Goal: Obtain resource: Download file/media

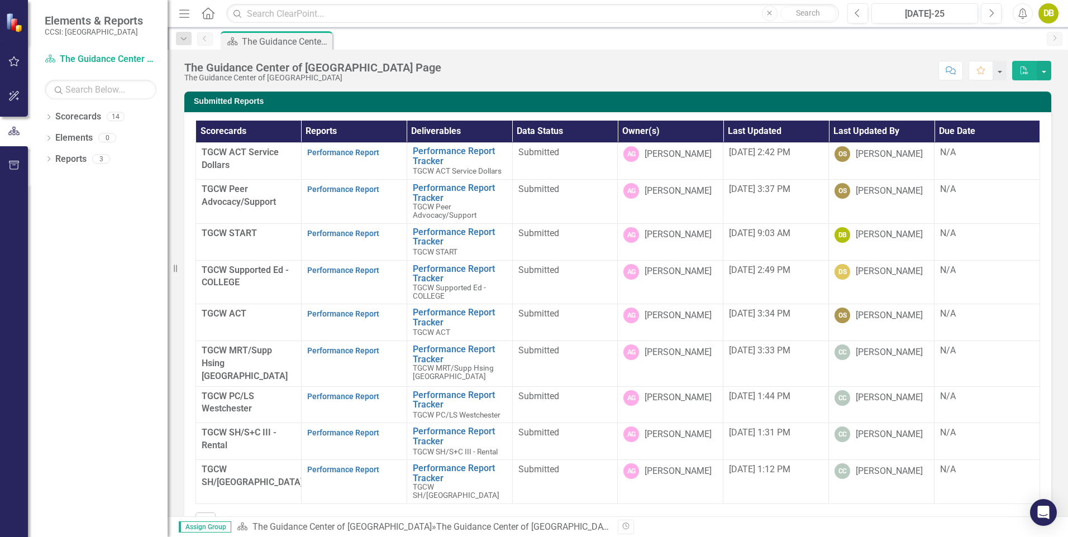
click at [214, 239] on div "TGCW START" at bounding box center [249, 233] width 94 height 13
click at [343, 235] on link "Performance Report" at bounding box center [343, 233] width 72 height 9
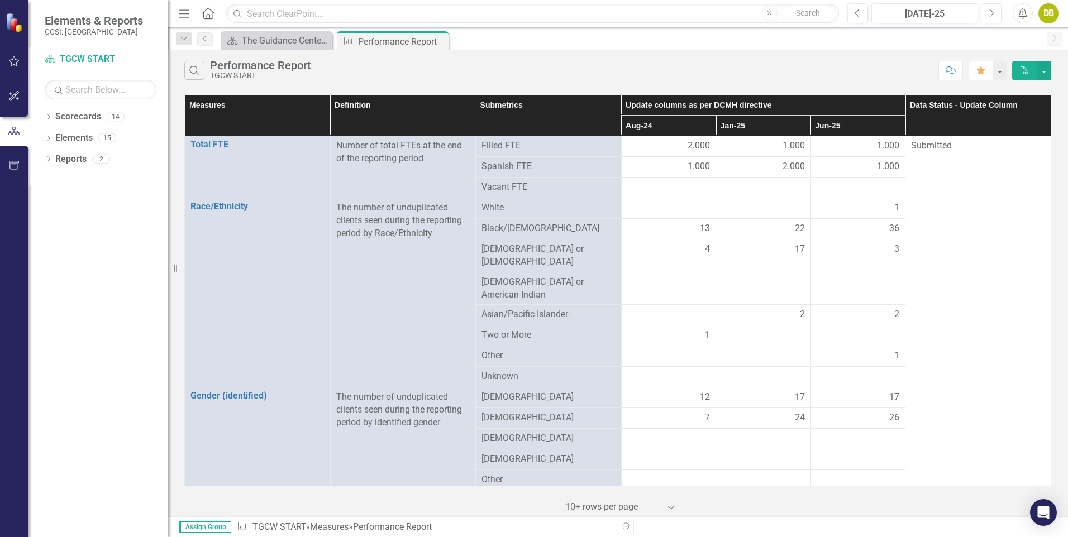
click at [671, 127] on th "Aug-24" at bounding box center [668, 126] width 95 height 21
click at [671, 127] on th "Aug-24 Sort Ascending" at bounding box center [668, 126] width 95 height 21
drag, startPoint x: 671, startPoint y: 127, endPoint x: 661, endPoint y: 132, distance: 10.5
click at [661, 132] on th "Aug-24 Sort Descending" at bounding box center [668, 126] width 95 height 21
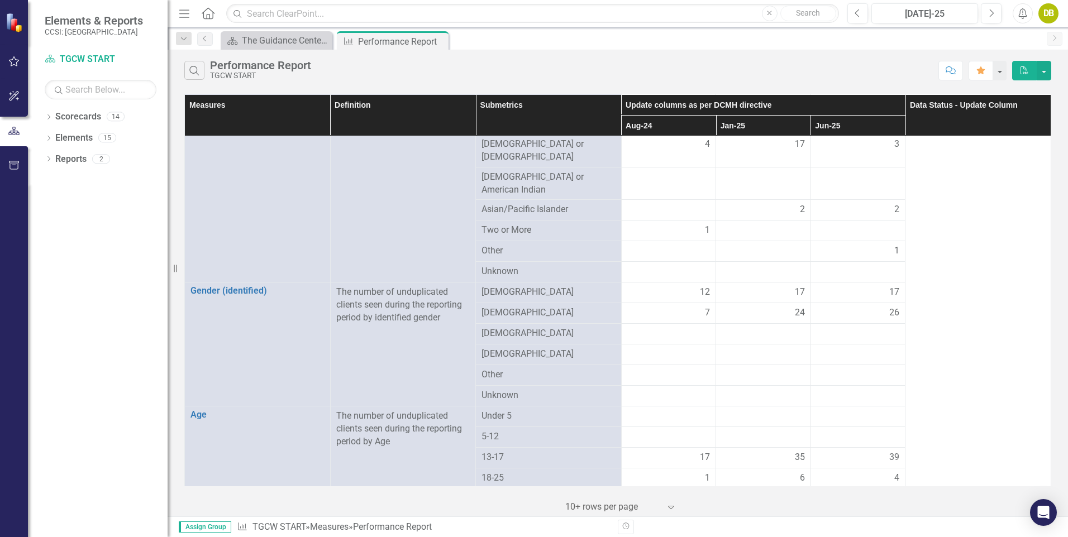
scroll to position [104, 0]
click at [1022, 70] on icon "PDF" at bounding box center [1024, 70] width 10 height 8
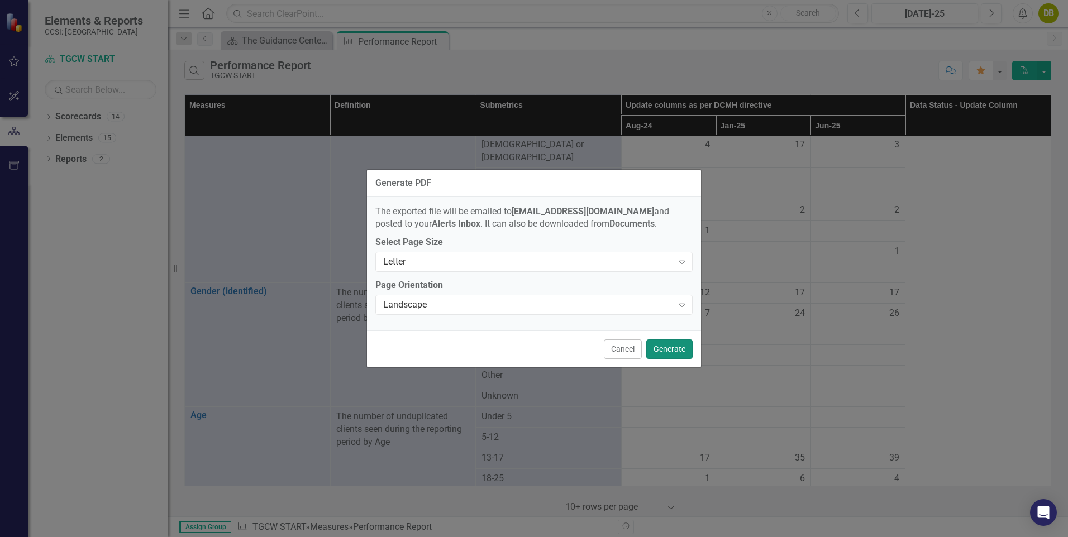
click at [669, 349] on button "Generate" at bounding box center [669, 350] width 46 height 20
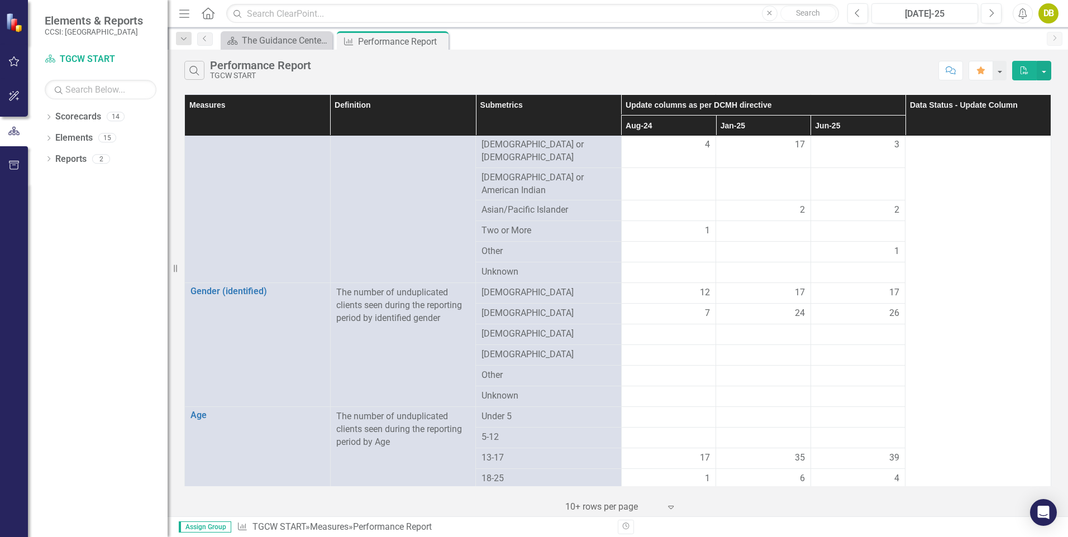
click at [851, 25] on div "Menu Home Search Close Search Previous [DATE]-25 Next Alerts DB User Edit Profi…" at bounding box center [618, 13] width 900 height 27
click at [853, 14] on button "Previous" at bounding box center [857, 13] width 21 height 20
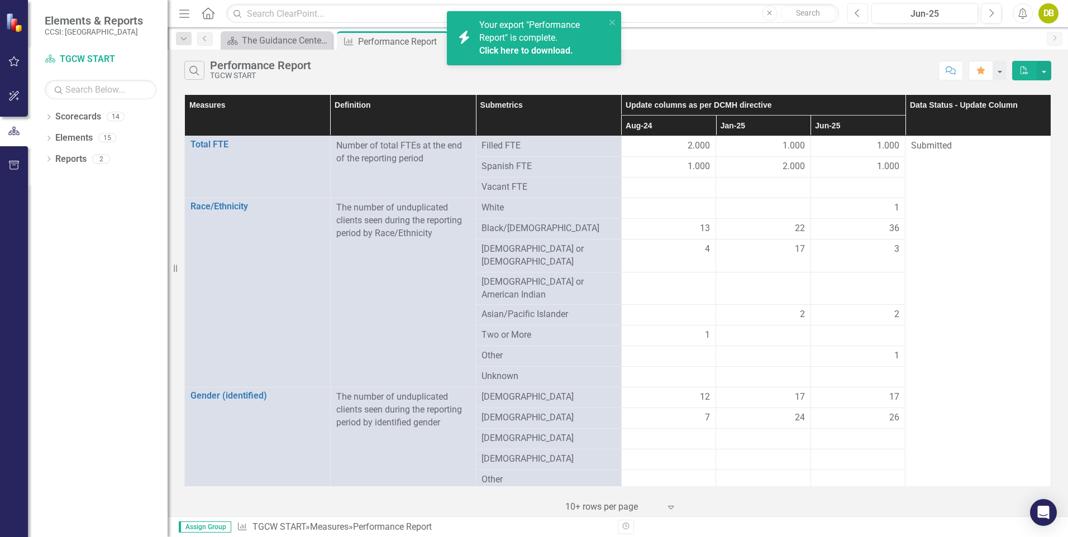
click at [853, 14] on button "Previous" at bounding box center [857, 13] width 21 height 20
click at [857, 11] on icon "button" at bounding box center [857, 13] width 4 height 8
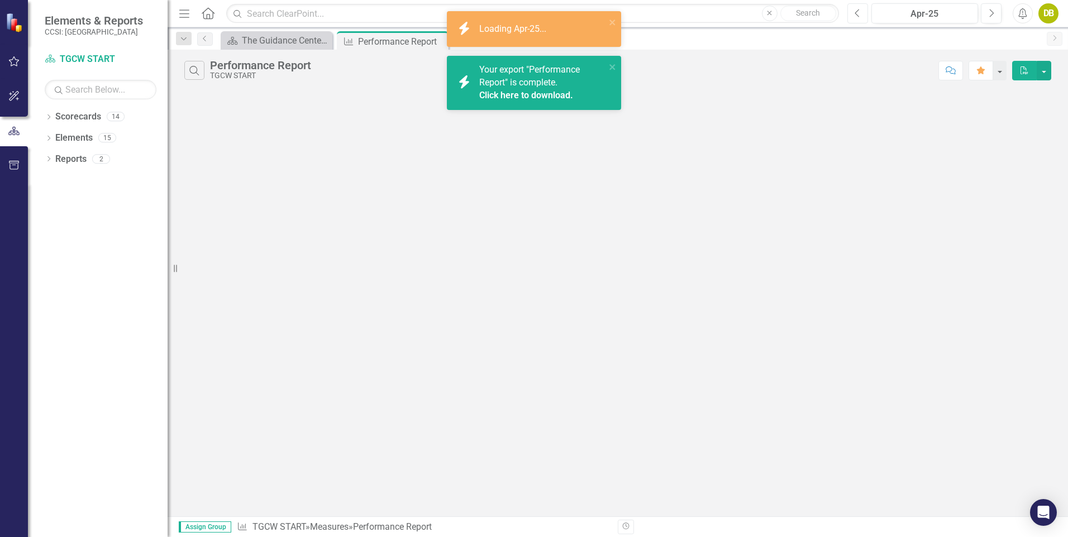
click at [857, 11] on icon "button" at bounding box center [857, 13] width 4 height 8
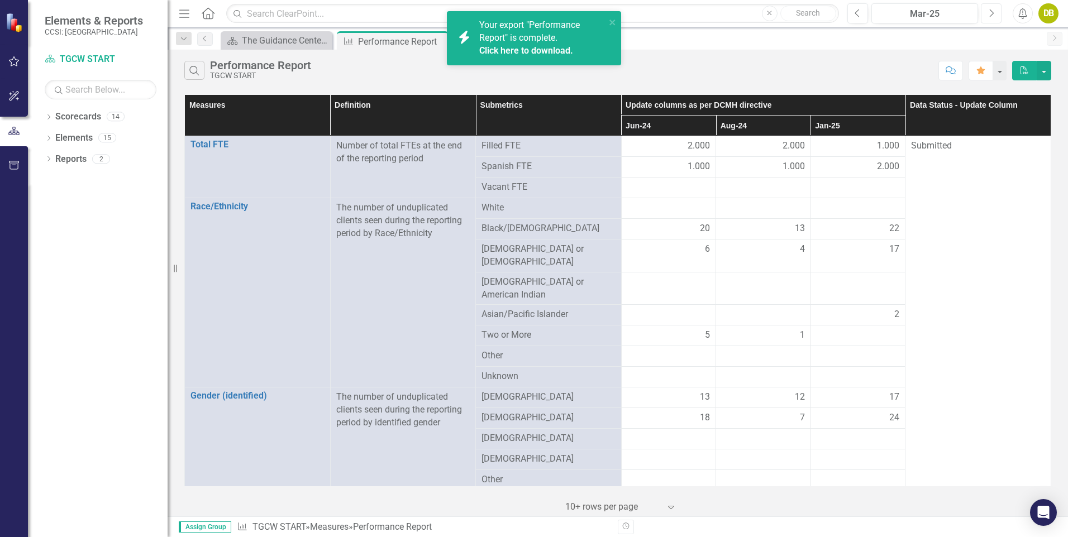
click at [986, 13] on button "Next" at bounding box center [991, 13] width 21 height 20
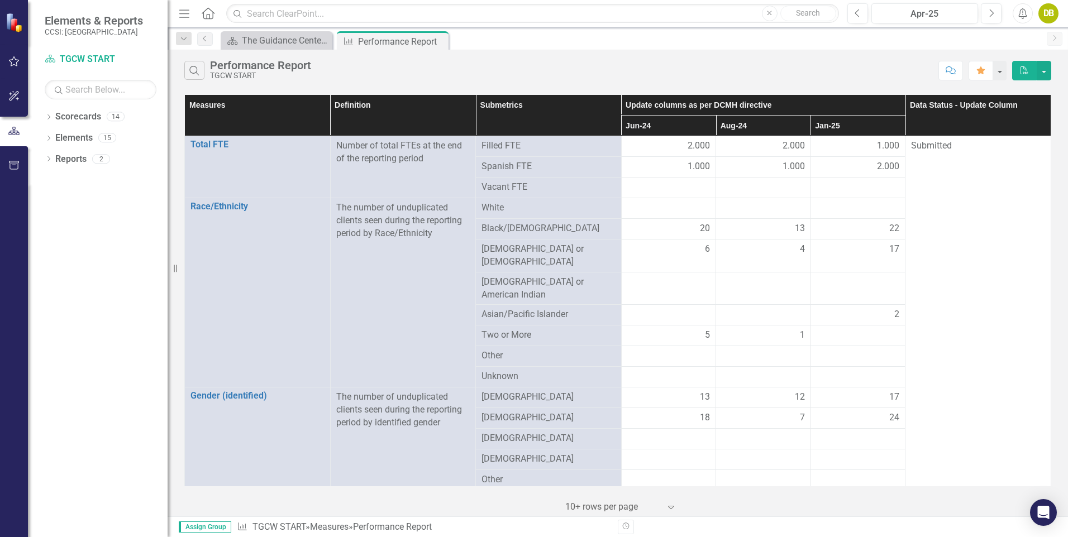
click at [722, 104] on th "Update columns as per DCMH directive" at bounding box center [763, 105] width 284 height 21
click at [700, 125] on th "Jun-24 Sort Ascending" at bounding box center [668, 126] width 95 height 21
click at [929, 116] on th "Data Status - Update Column" at bounding box center [978, 115] width 146 height 41
click at [409, 40] on div "Performance Report" at bounding box center [388, 42] width 60 height 14
click at [383, 38] on div "Performance Report" at bounding box center [388, 42] width 60 height 14
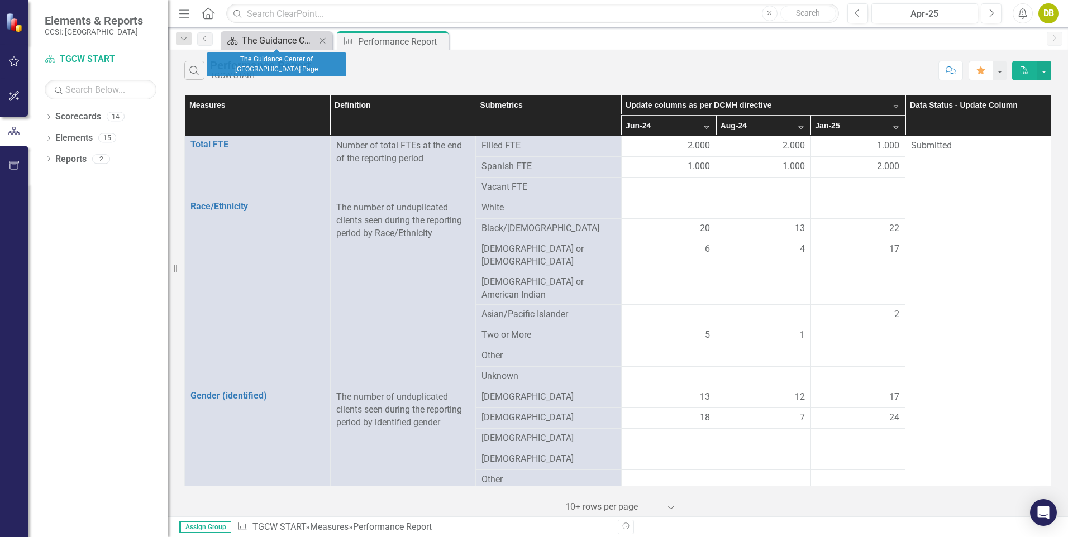
click at [276, 37] on div "The Guidance Center of [GEOGRAPHIC_DATA] Page" at bounding box center [279, 41] width 74 height 14
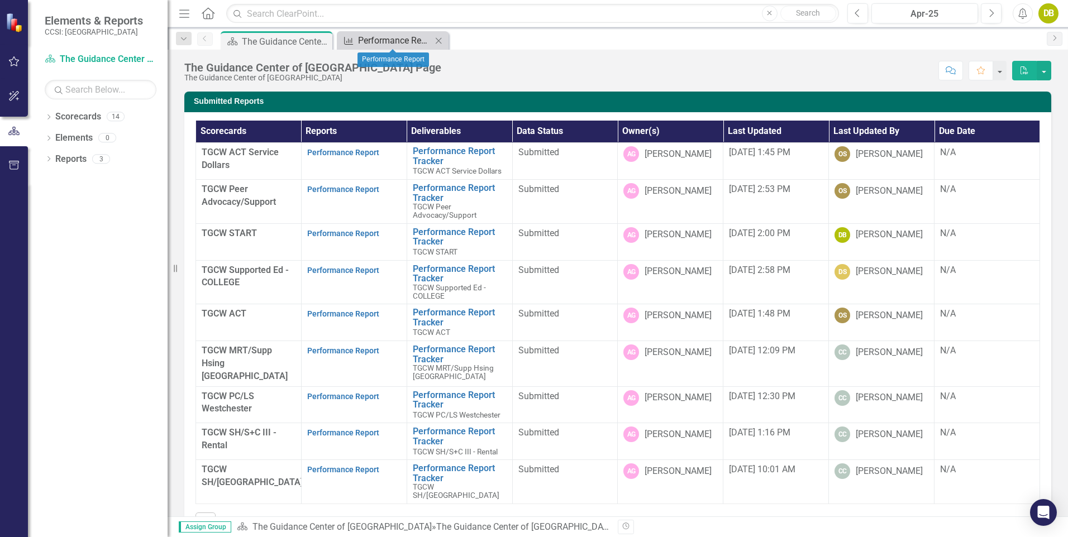
click at [386, 36] on div "Performance Report" at bounding box center [395, 41] width 74 height 14
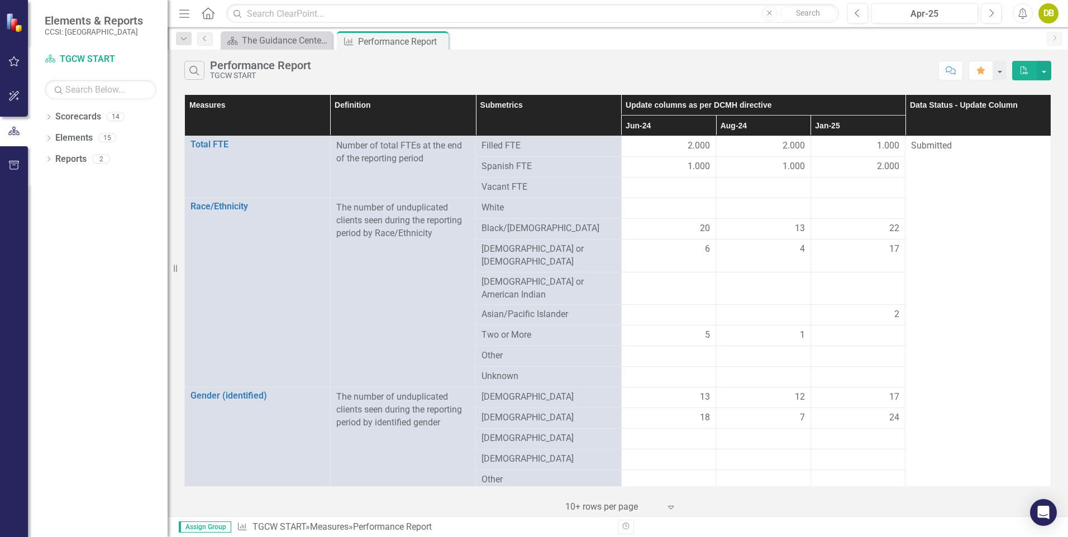
click at [572, 115] on th "Submetrics" at bounding box center [549, 115] width 146 height 41
click at [572, 115] on th "Submetrics Sort Ascending" at bounding box center [549, 115] width 146 height 41
drag, startPoint x: 572, startPoint y: 115, endPoint x: 529, endPoint y: 130, distance: 45.6
click at [529, 130] on th "Submetrics Sort Descending" at bounding box center [549, 115] width 146 height 41
click at [207, 39] on icon "Previous" at bounding box center [205, 38] width 9 height 7
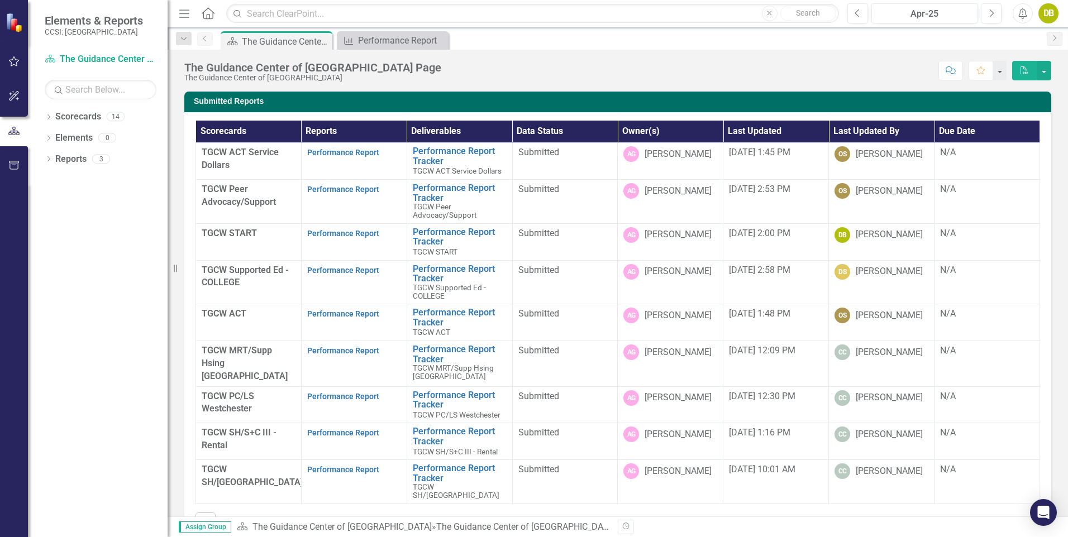
click at [207, 39] on icon "Previous" at bounding box center [205, 38] width 9 height 7
click at [388, 39] on div "Performance Report" at bounding box center [395, 41] width 74 height 14
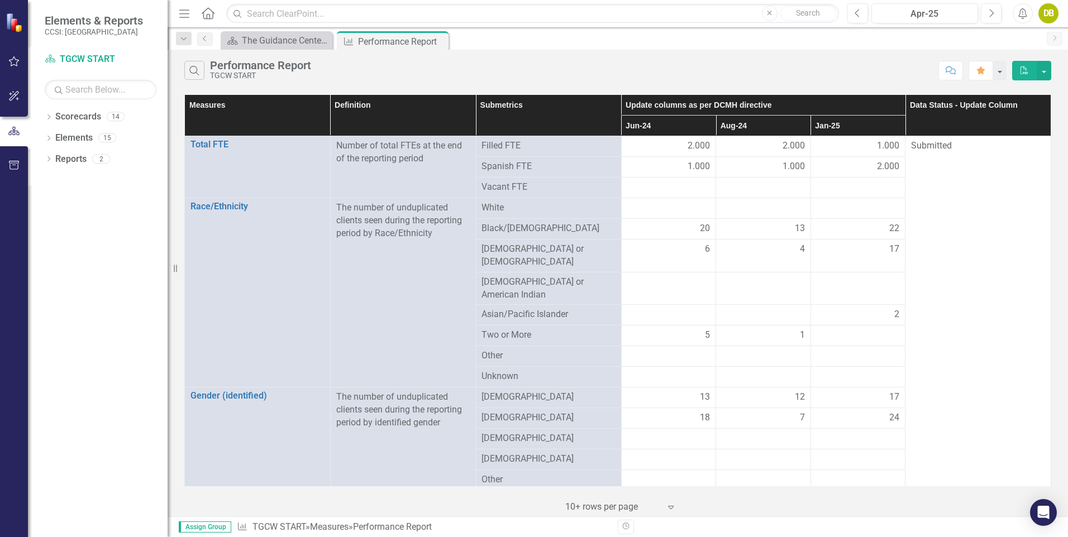
click at [648, 124] on th "Jun-24" at bounding box center [668, 126] width 95 height 21
click at [648, 124] on th "Jun-24 Sort Ascending" at bounding box center [668, 126] width 95 height 21
